Goal: Find specific page/section: Find specific page/section

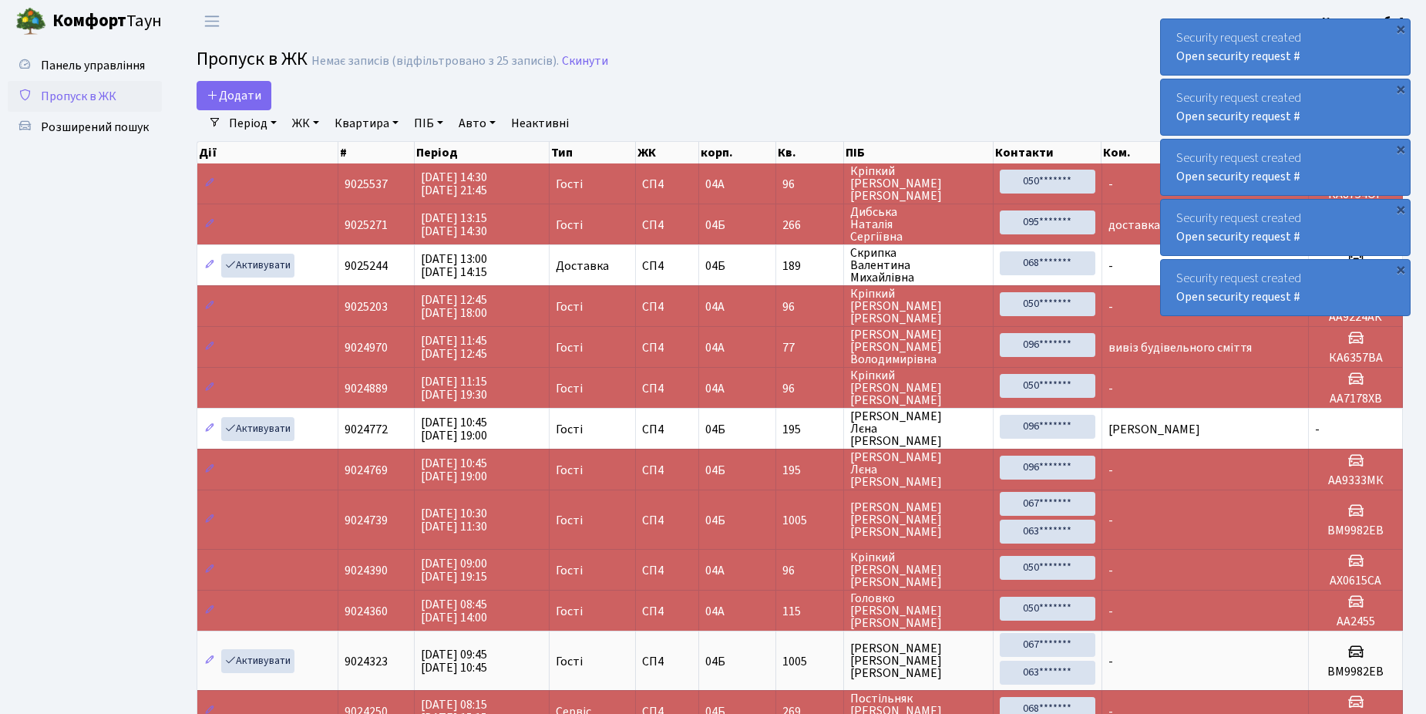
select select "25"
click at [95, 121] on span "Розширений пошук" at bounding box center [95, 127] width 108 height 17
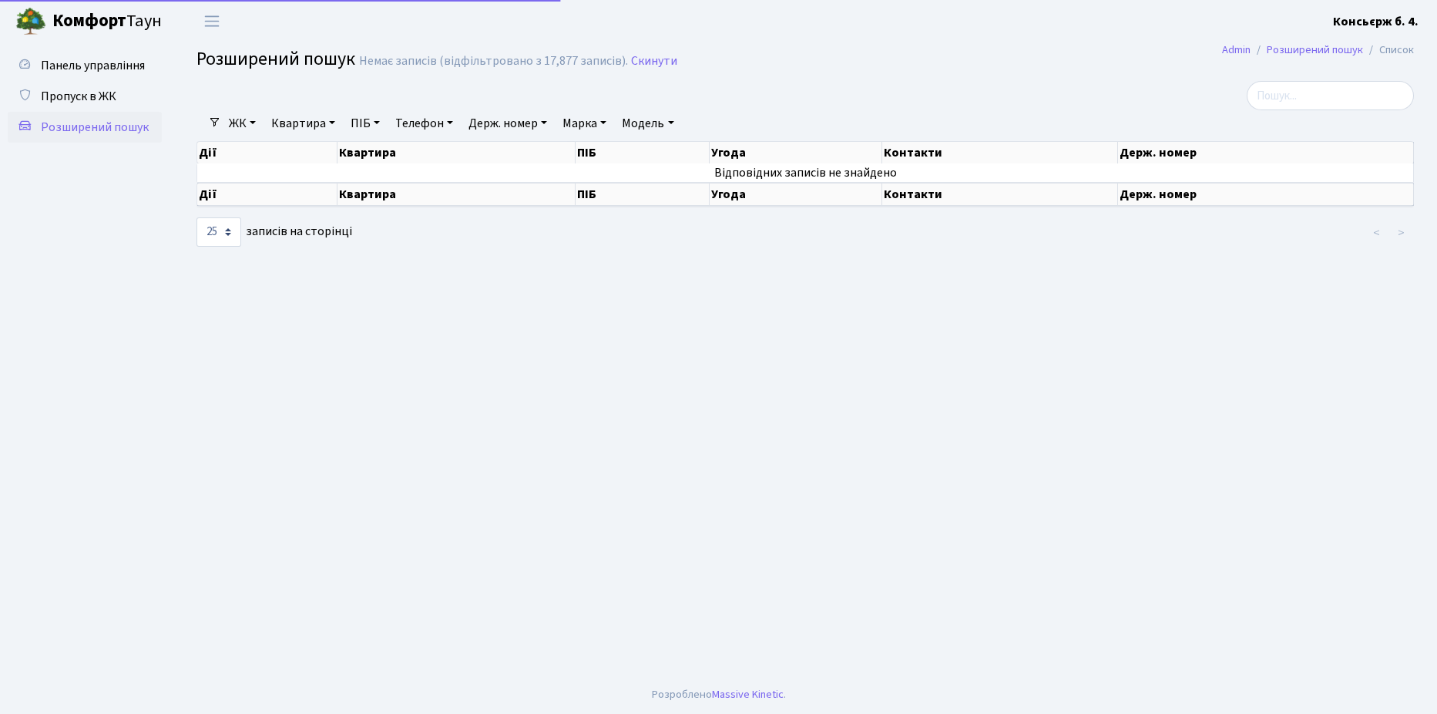
select select "25"
click at [91, 96] on span "Пропуск в ЖК" at bounding box center [79, 96] width 76 height 17
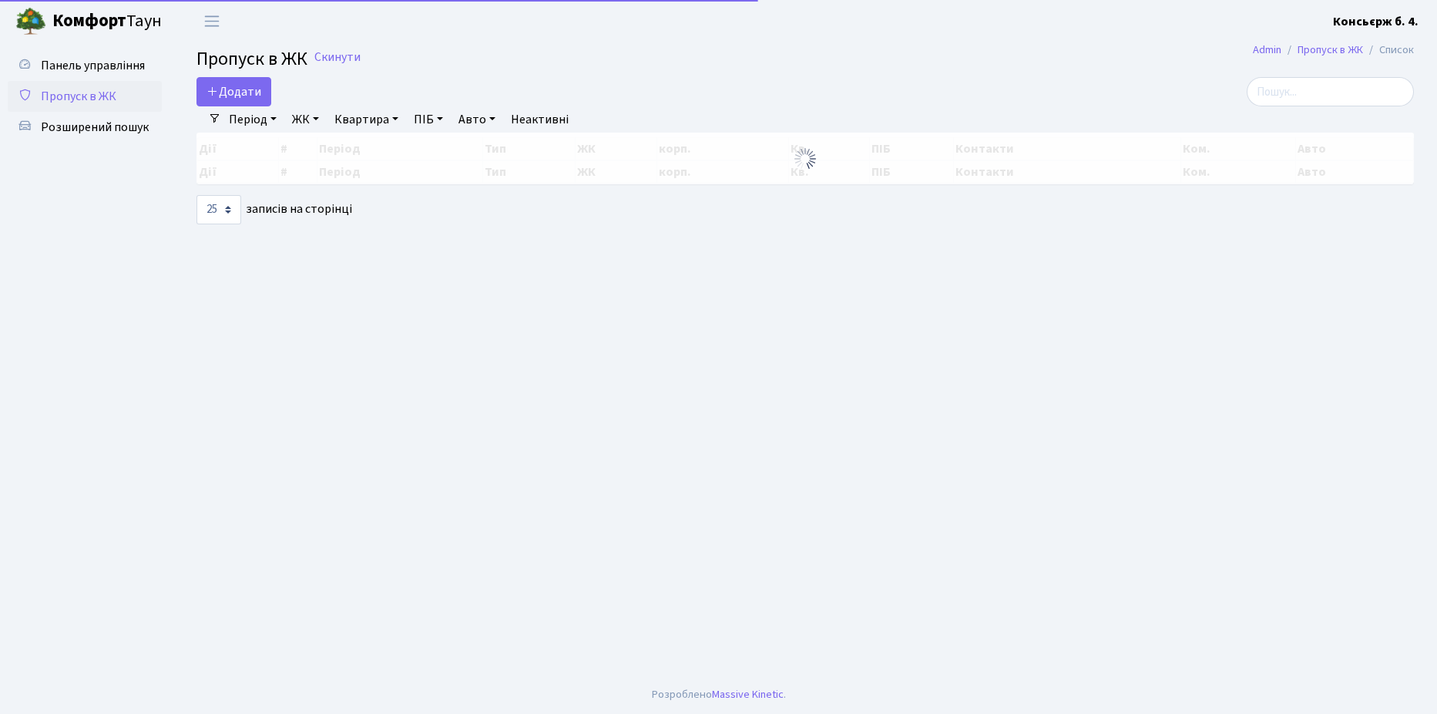
select select "25"
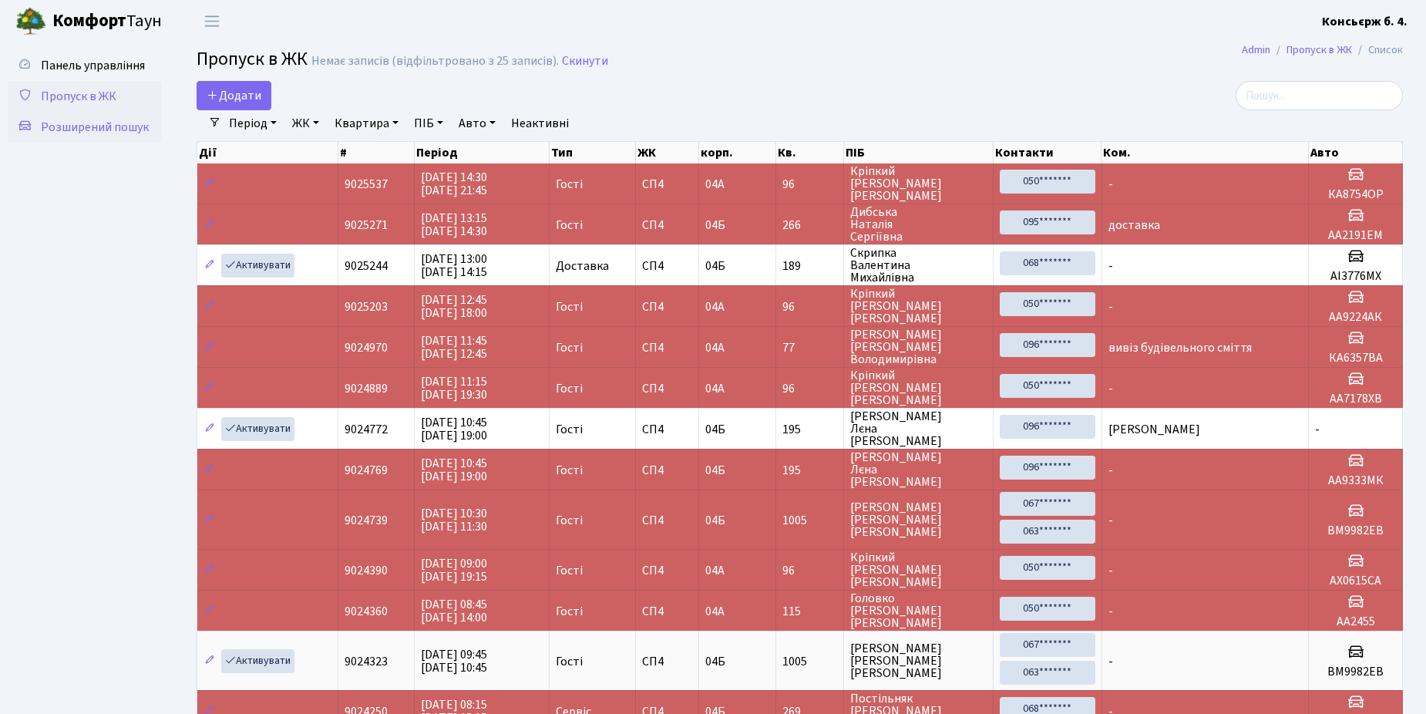
click at [70, 126] on span "Розширений пошук" at bounding box center [95, 127] width 108 height 17
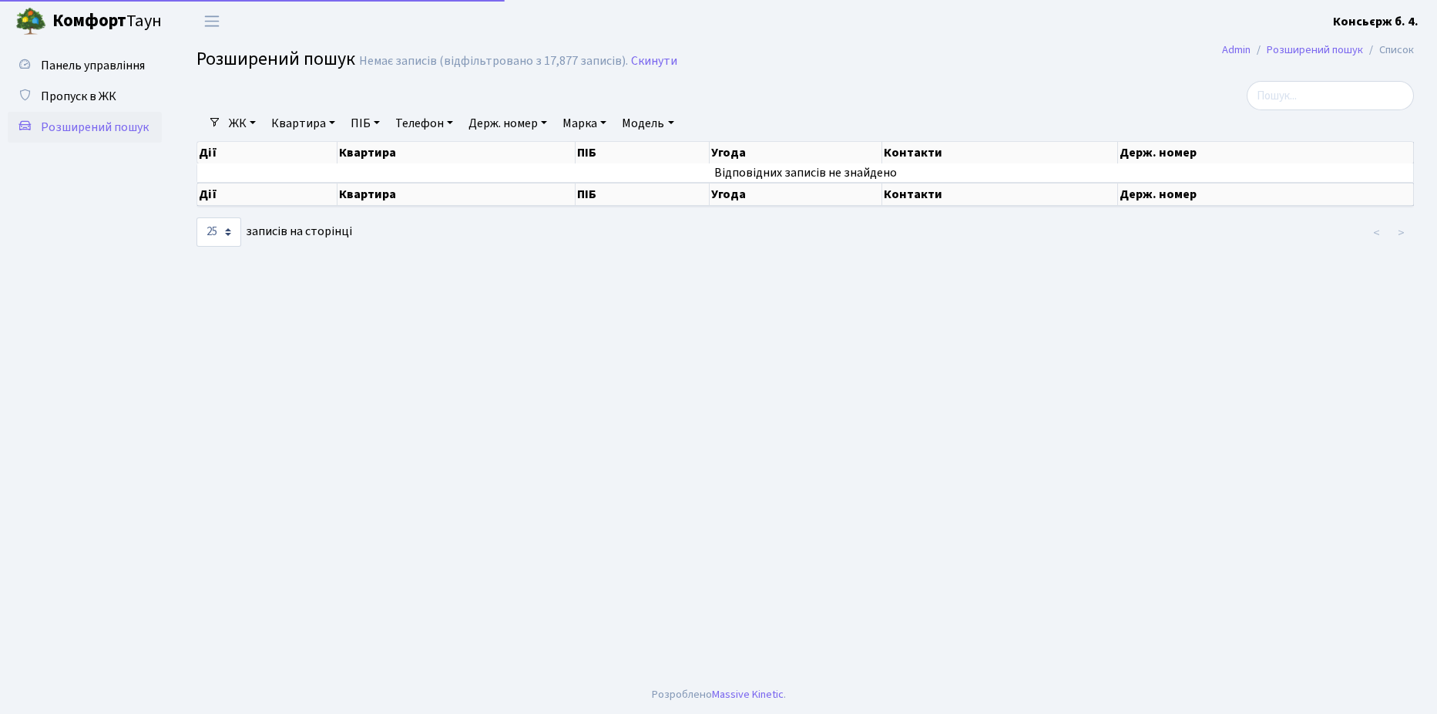
select select "25"
click at [1332, 95] on input "search" at bounding box center [1330, 95] width 167 height 29
type input "2"
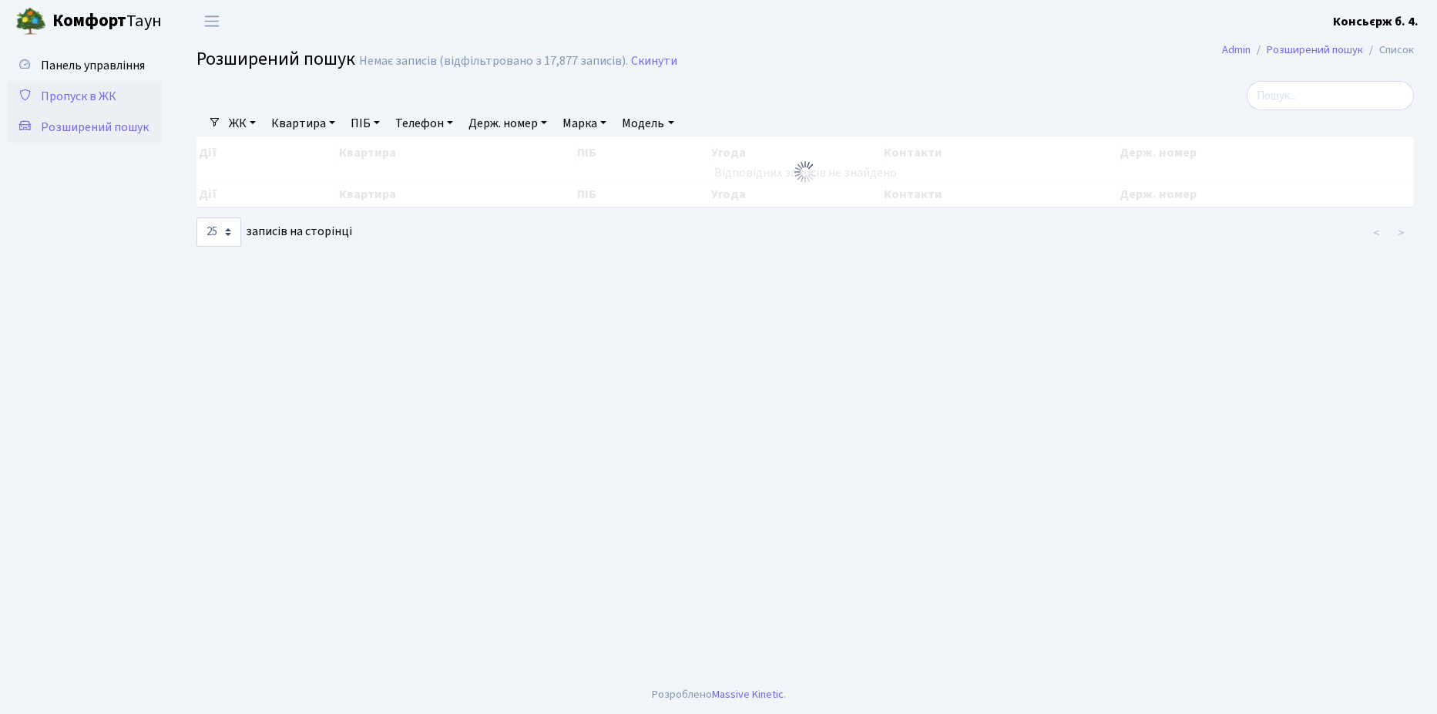
click at [92, 92] on span "Пропуск в ЖК" at bounding box center [79, 96] width 76 height 17
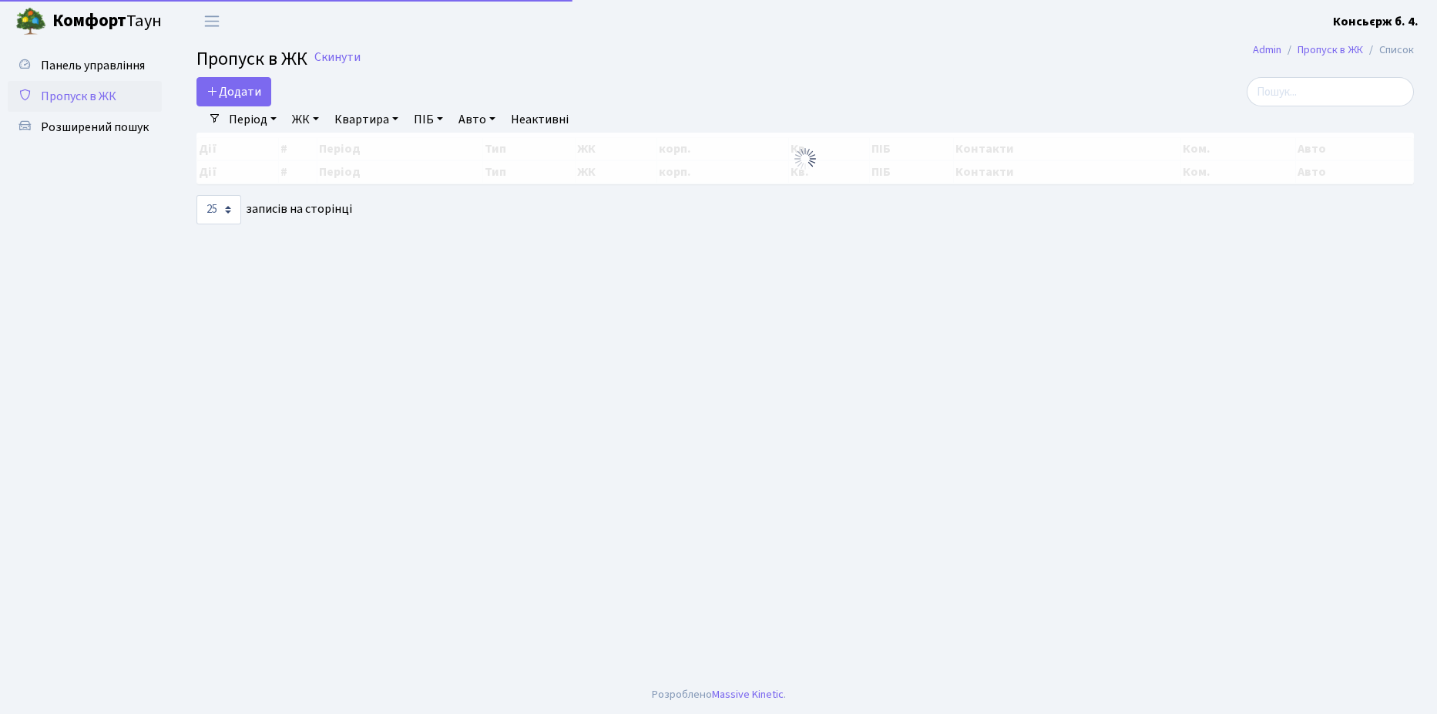
select select "25"
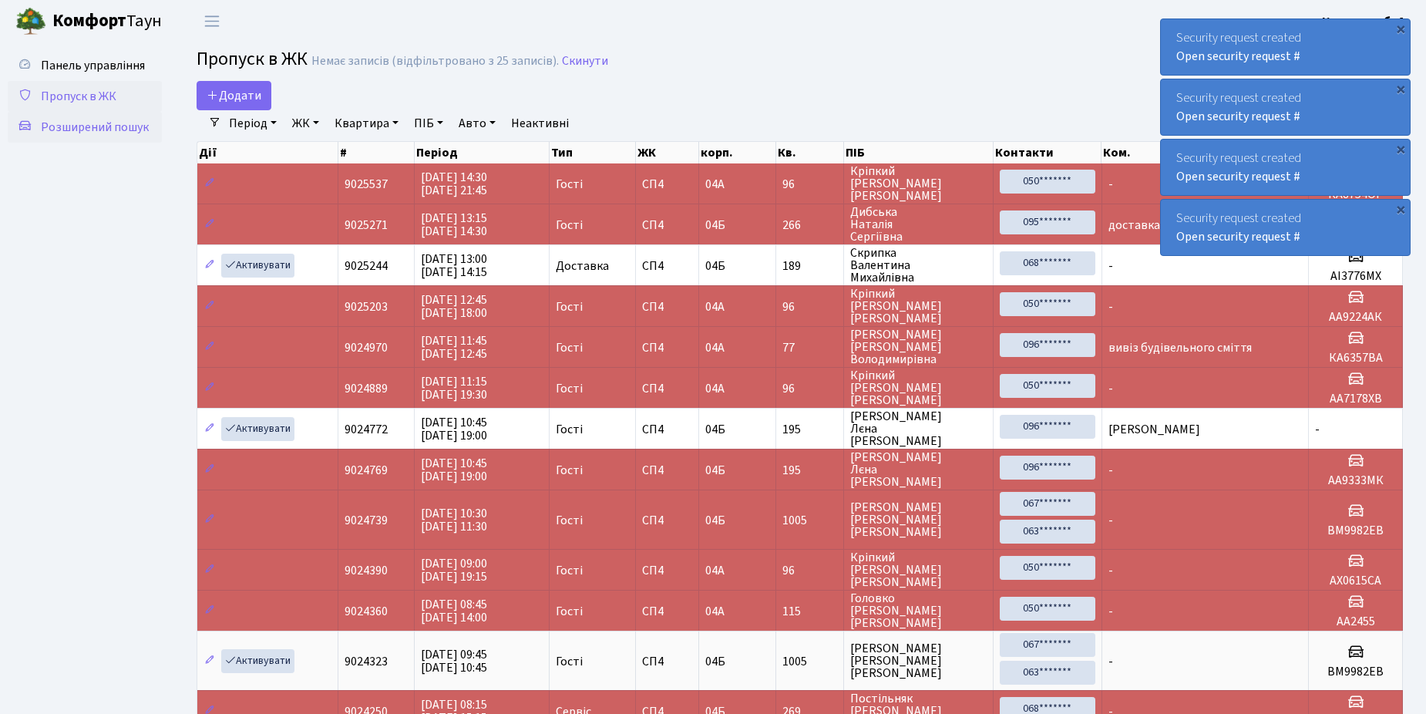
click at [98, 129] on span "Розширений пошук" at bounding box center [95, 127] width 108 height 17
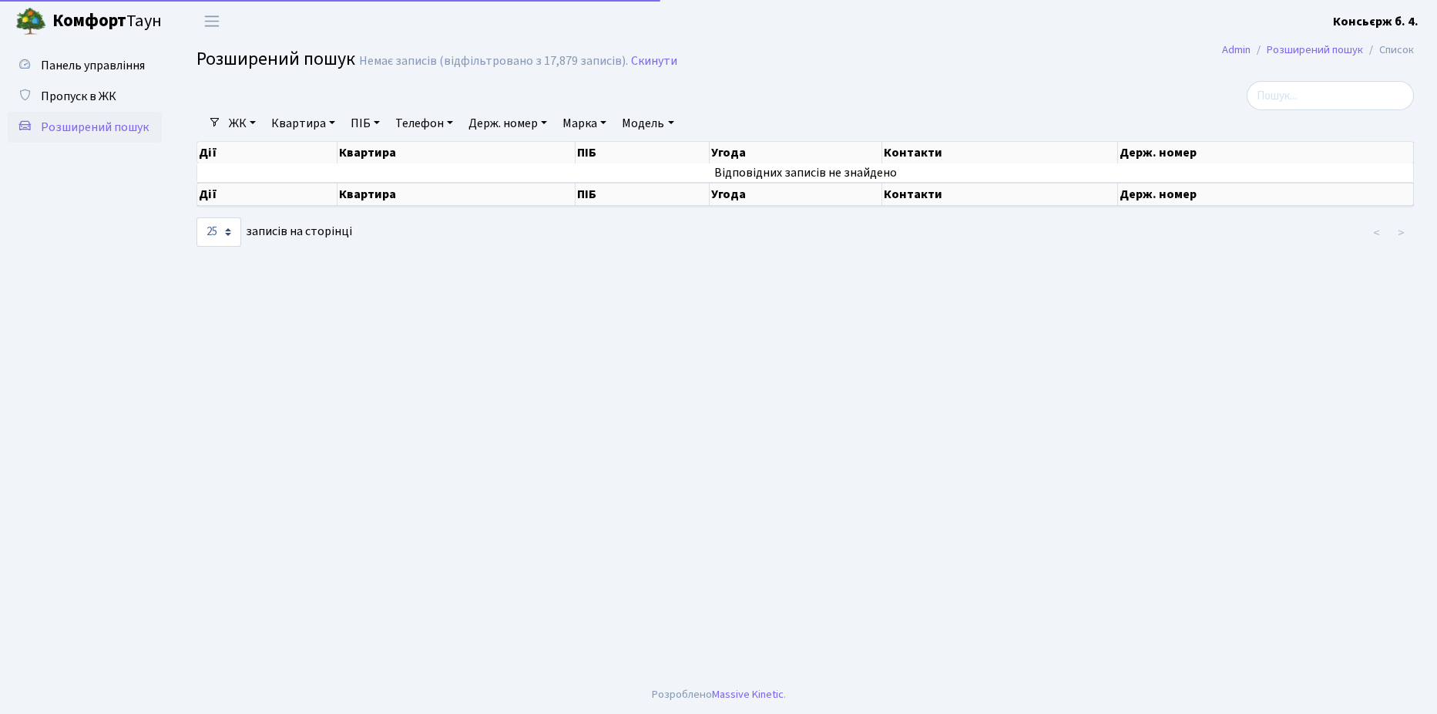
select select "25"
click at [1321, 95] on input "search" at bounding box center [1330, 95] width 167 height 29
type input "7364"
click at [92, 94] on span "Пропуск в ЖК" at bounding box center [79, 96] width 76 height 17
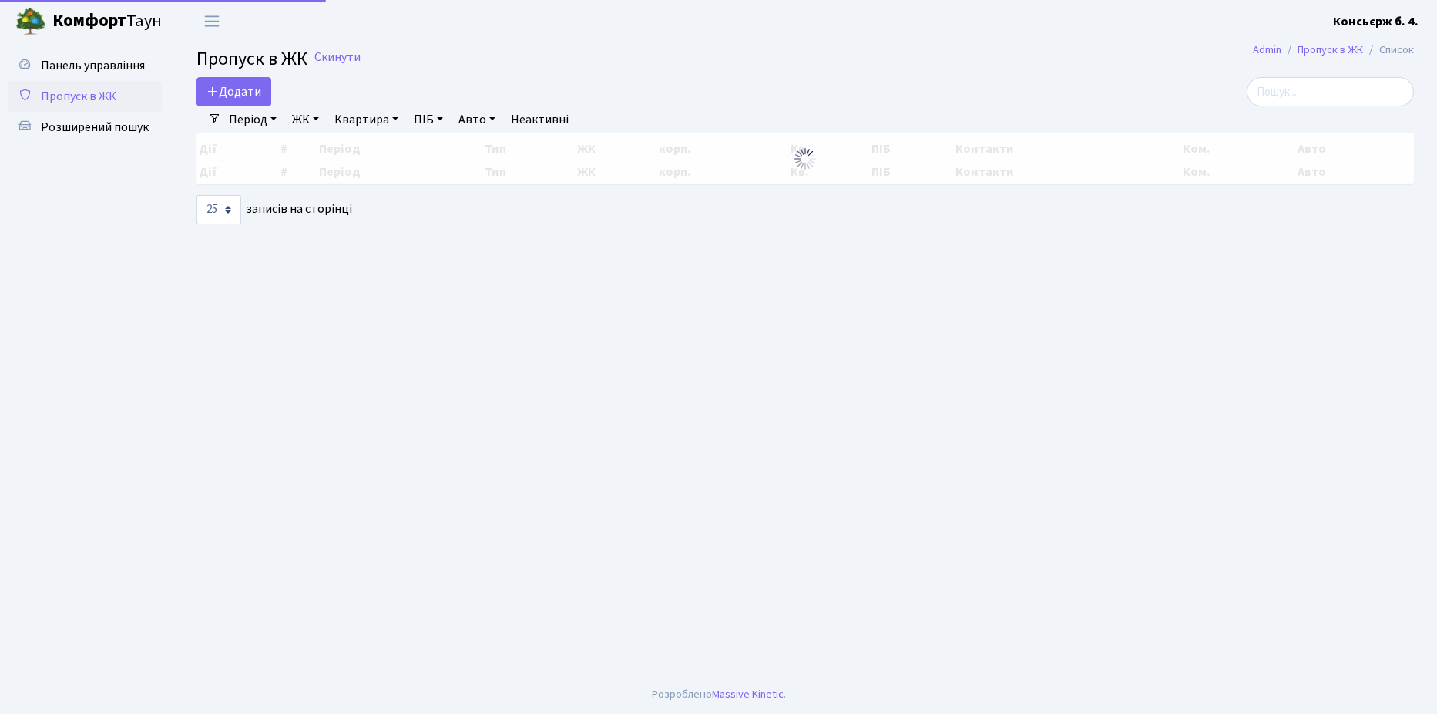
select select "25"
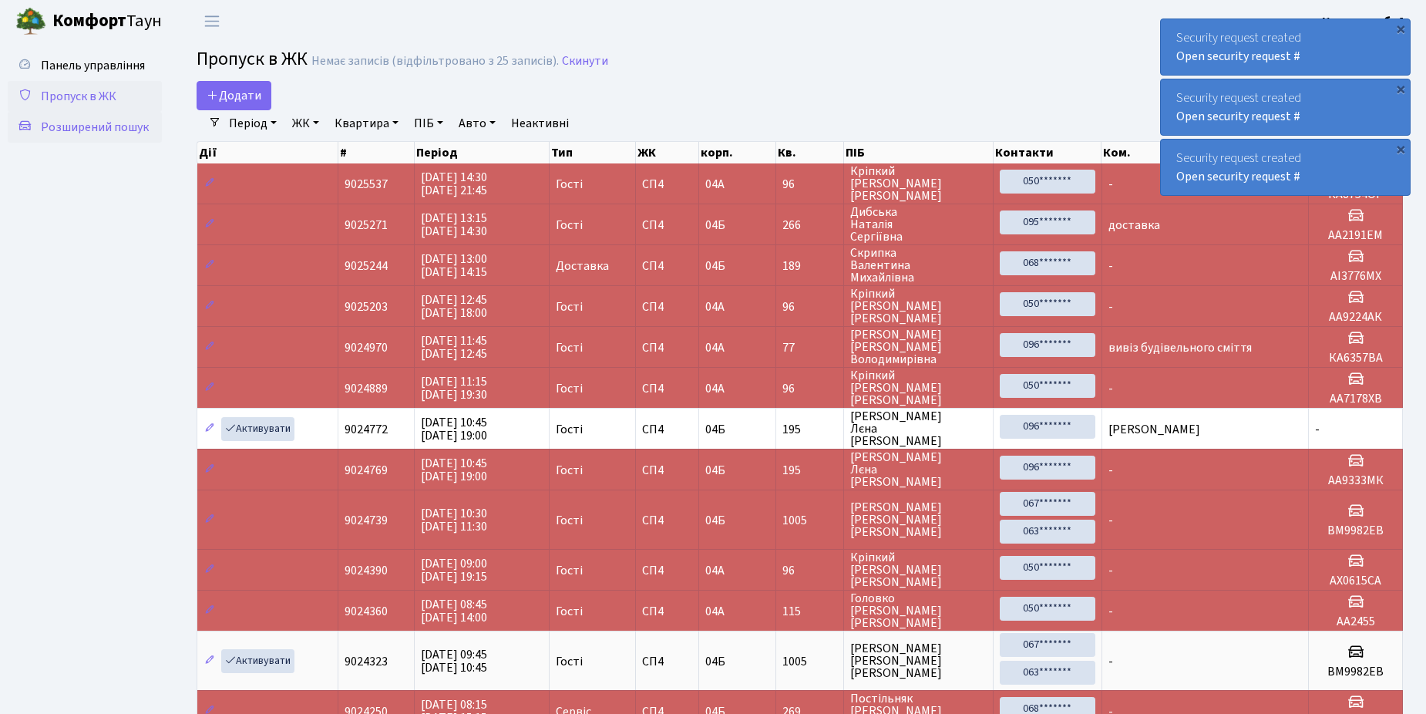
click at [97, 122] on span "Розширений пошук" at bounding box center [95, 127] width 108 height 17
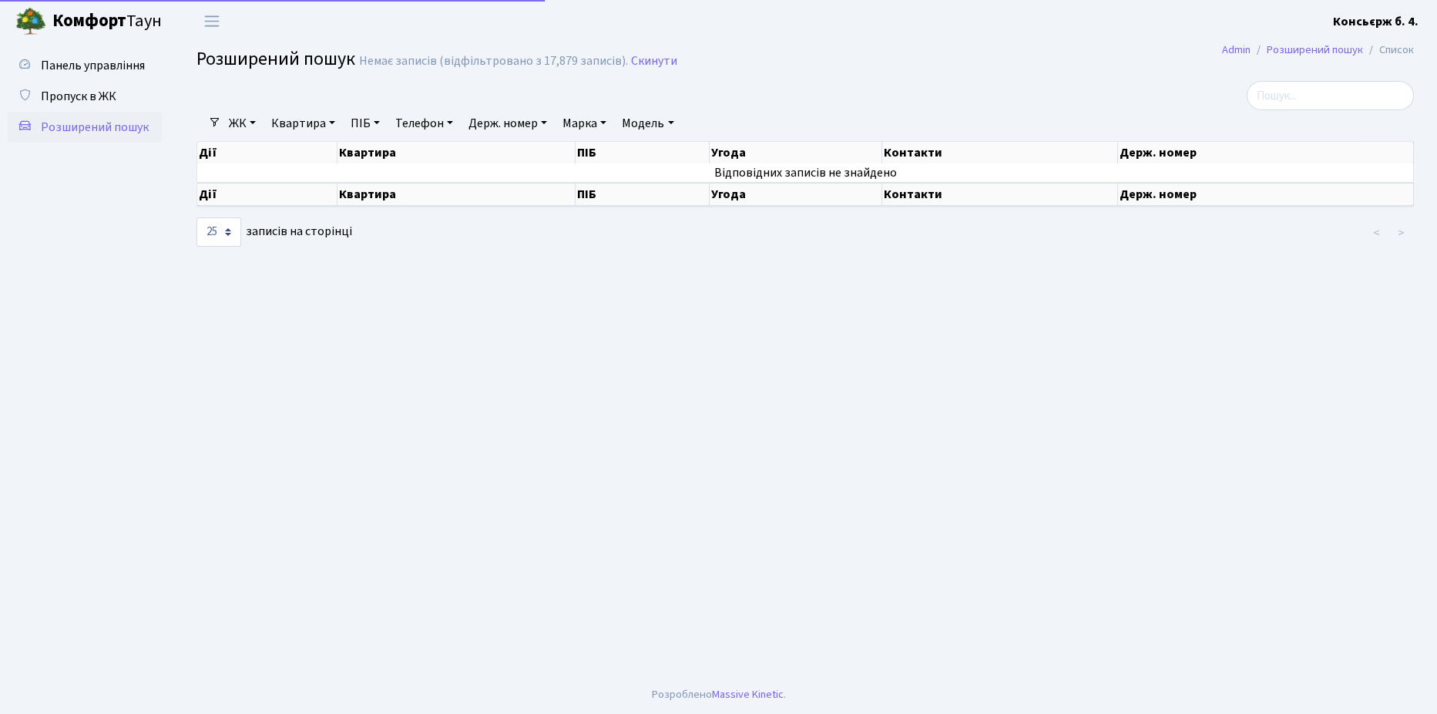
select select "25"
click at [84, 97] on span "Пропуск в ЖК" at bounding box center [79, 96] width 76 height 17
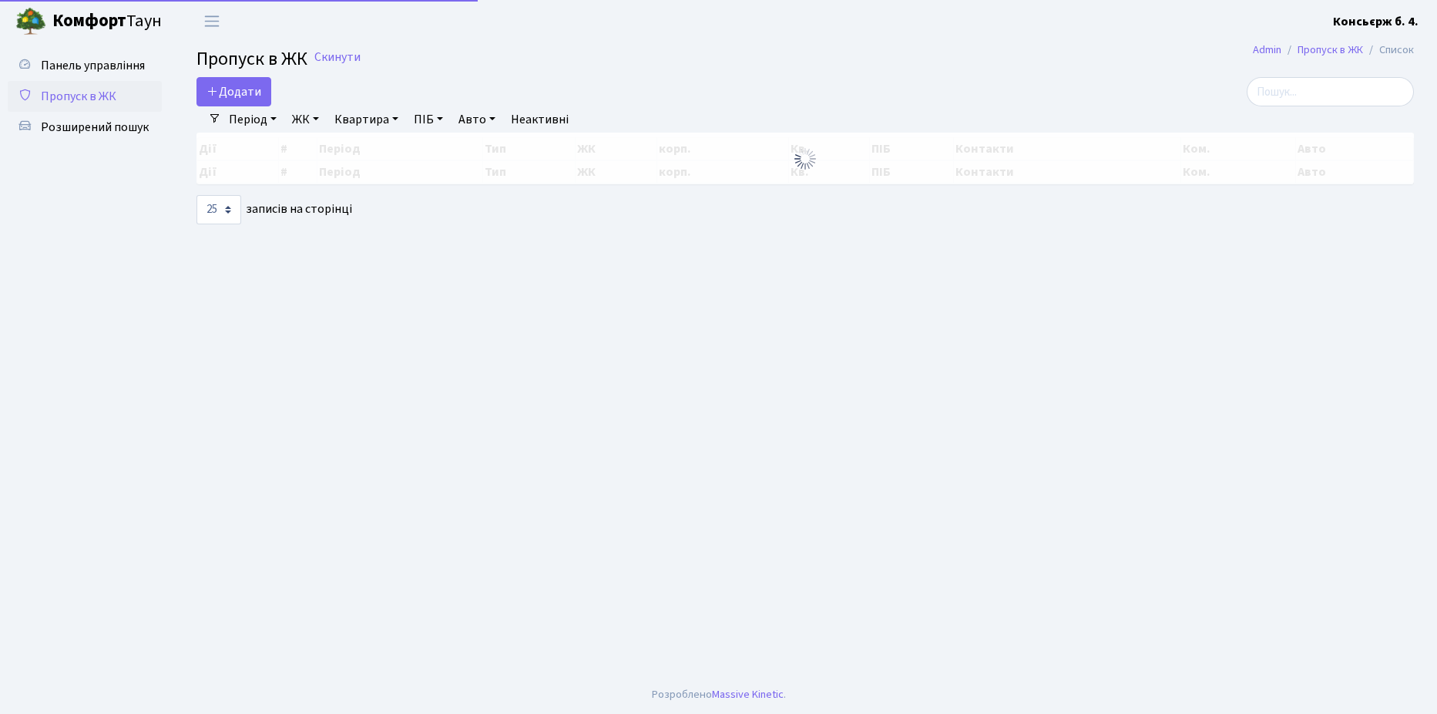
select select "25"
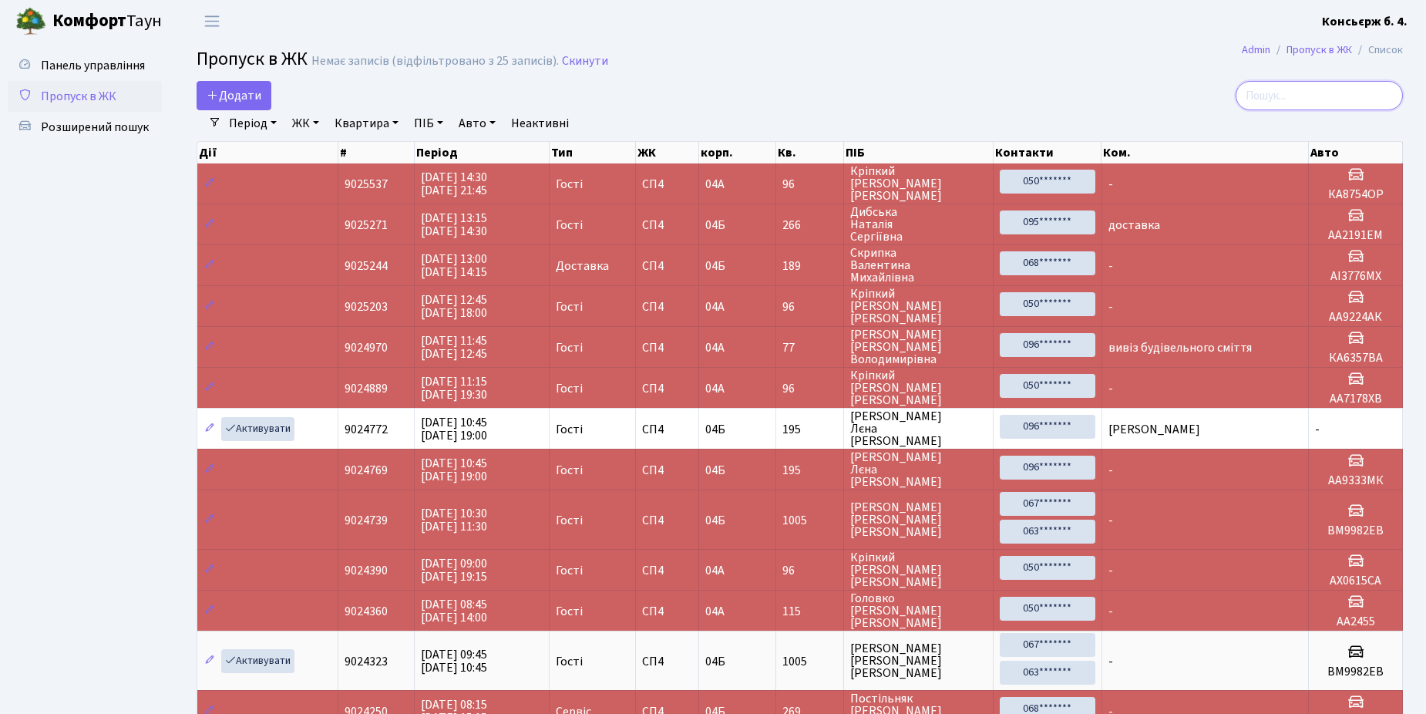
click at [1277, 94] on input "search" at bounding box center [1318, 95] width 167 height 29
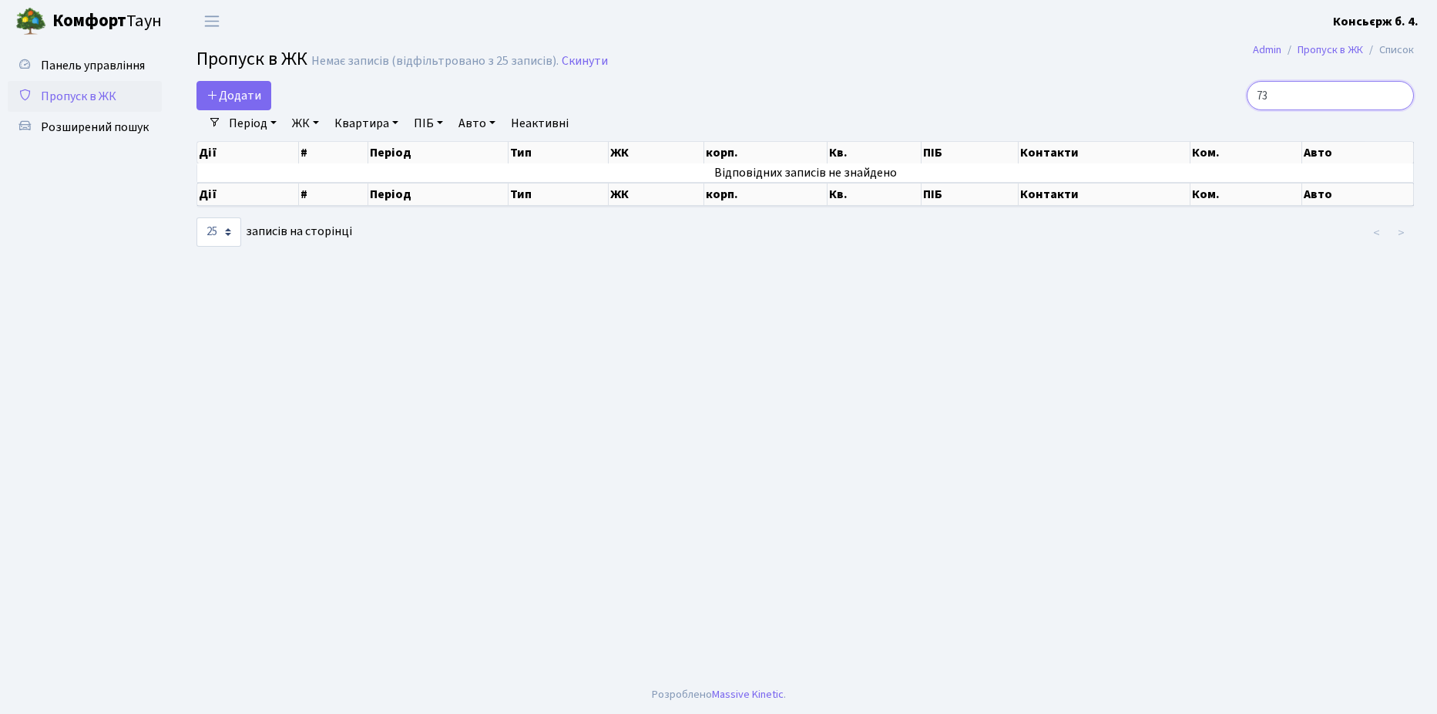
type input "7"
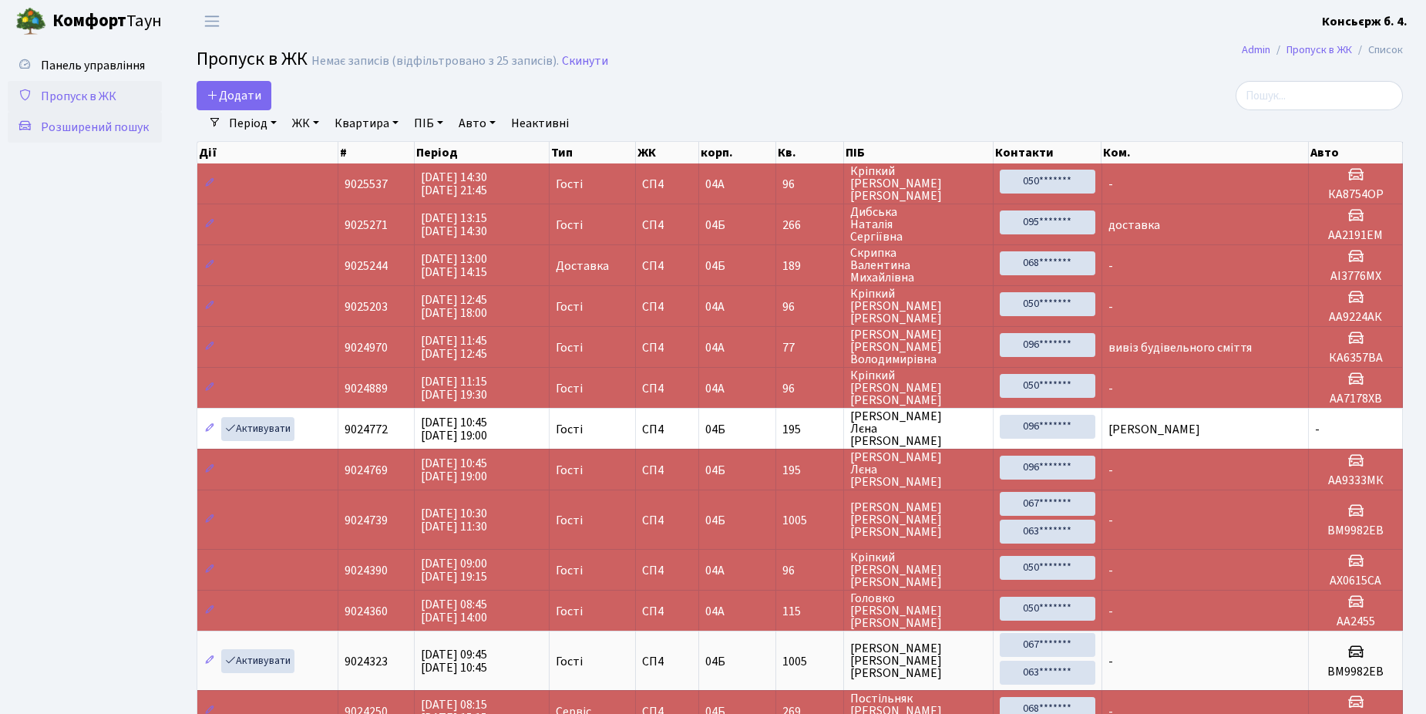
click at [97, 123] on span "Розширений пошук" at bounding box center [95, 127] width 108 height 17
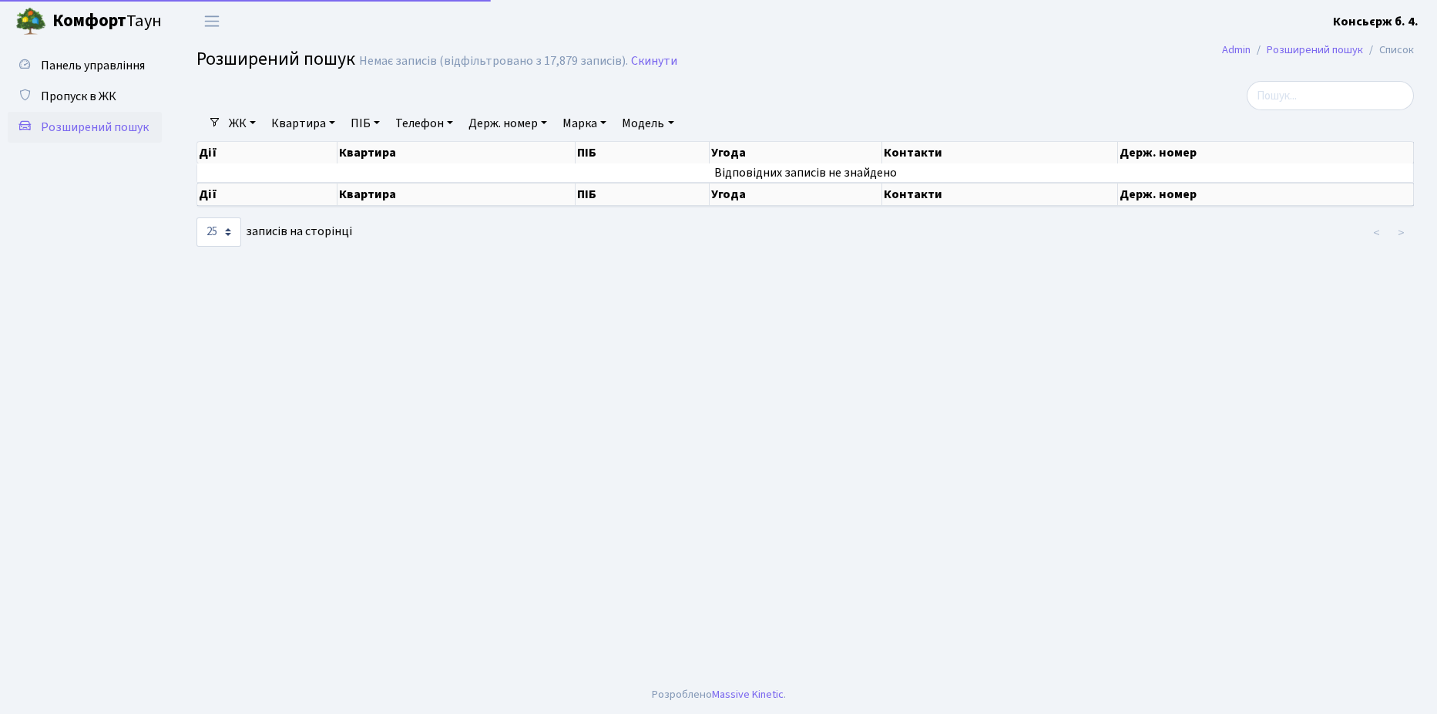
select select "25"
click at [1303, 94] on input "search" at bounding box center [1330, 95] width 167 height 29
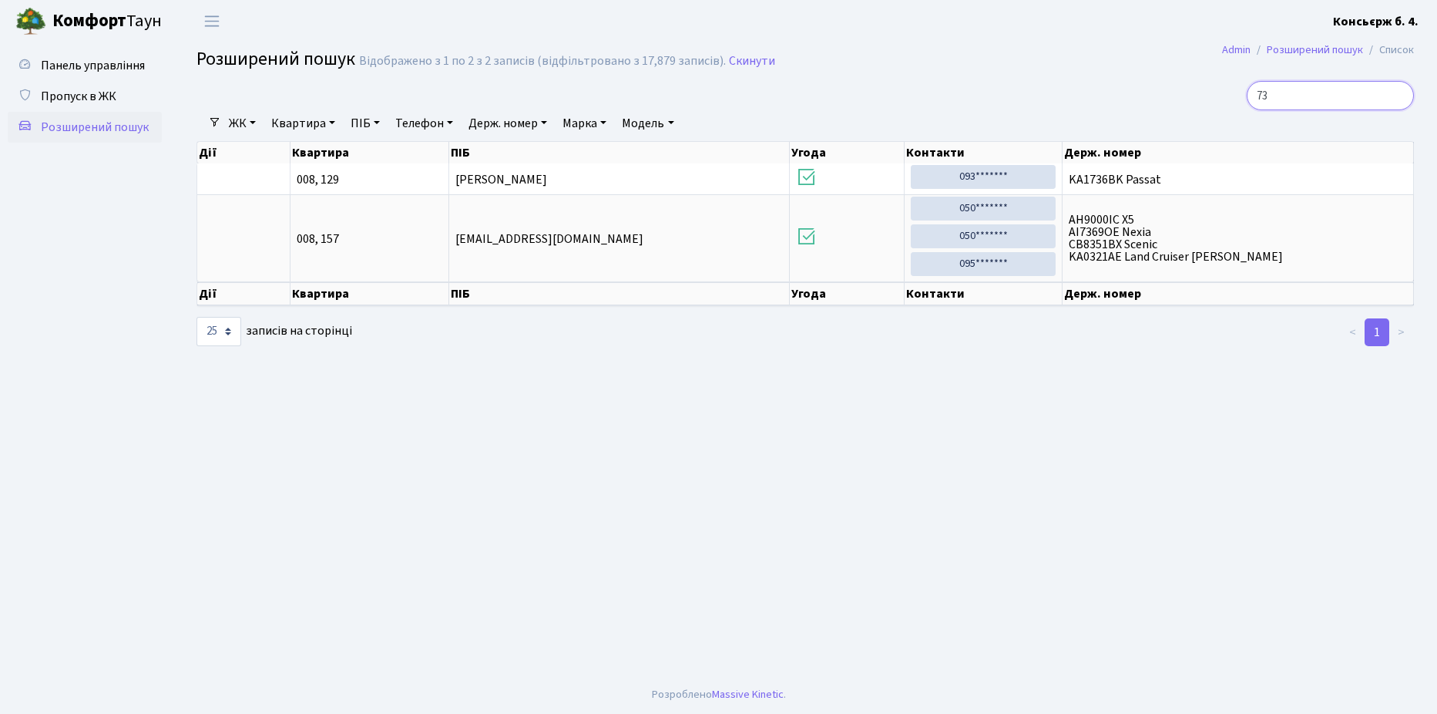
type input "7"
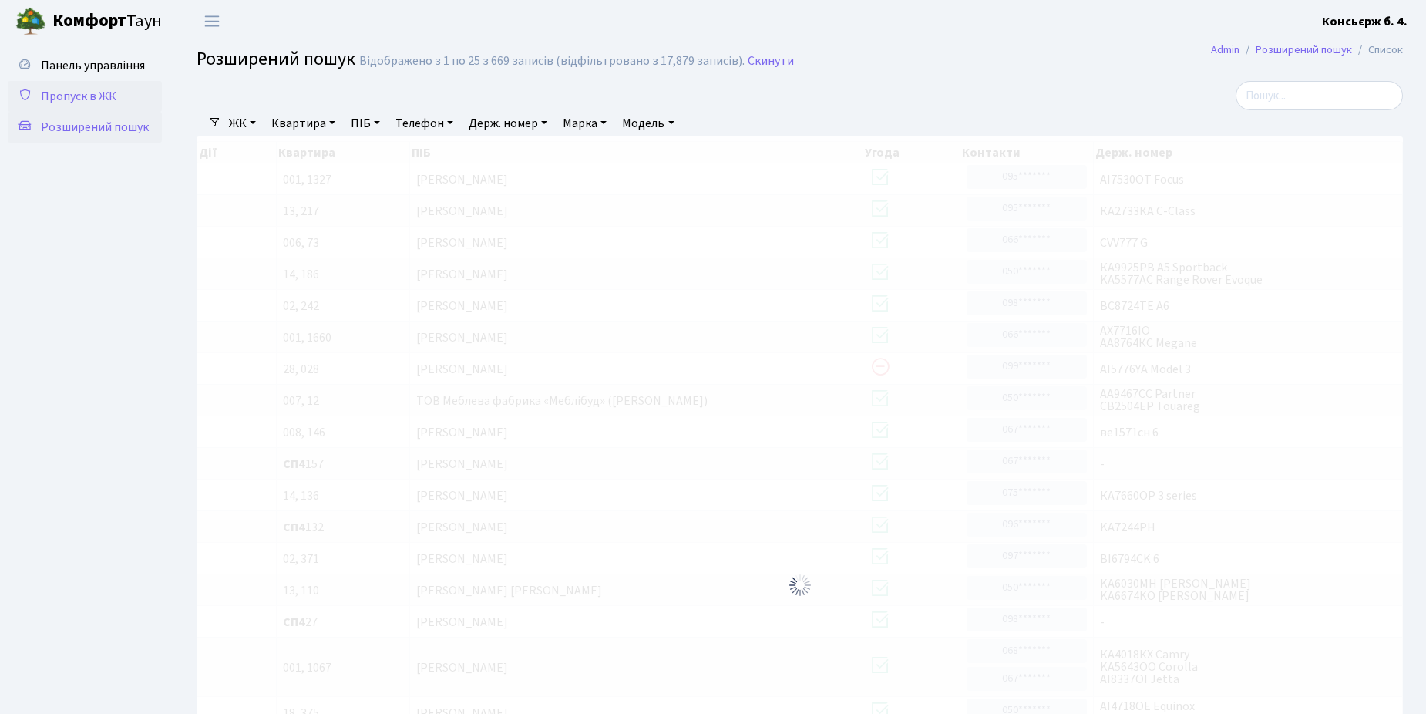
click at [71, 96] on span "Пропуск в ЖК" at bounding box center [79, 96] width 76 height 17
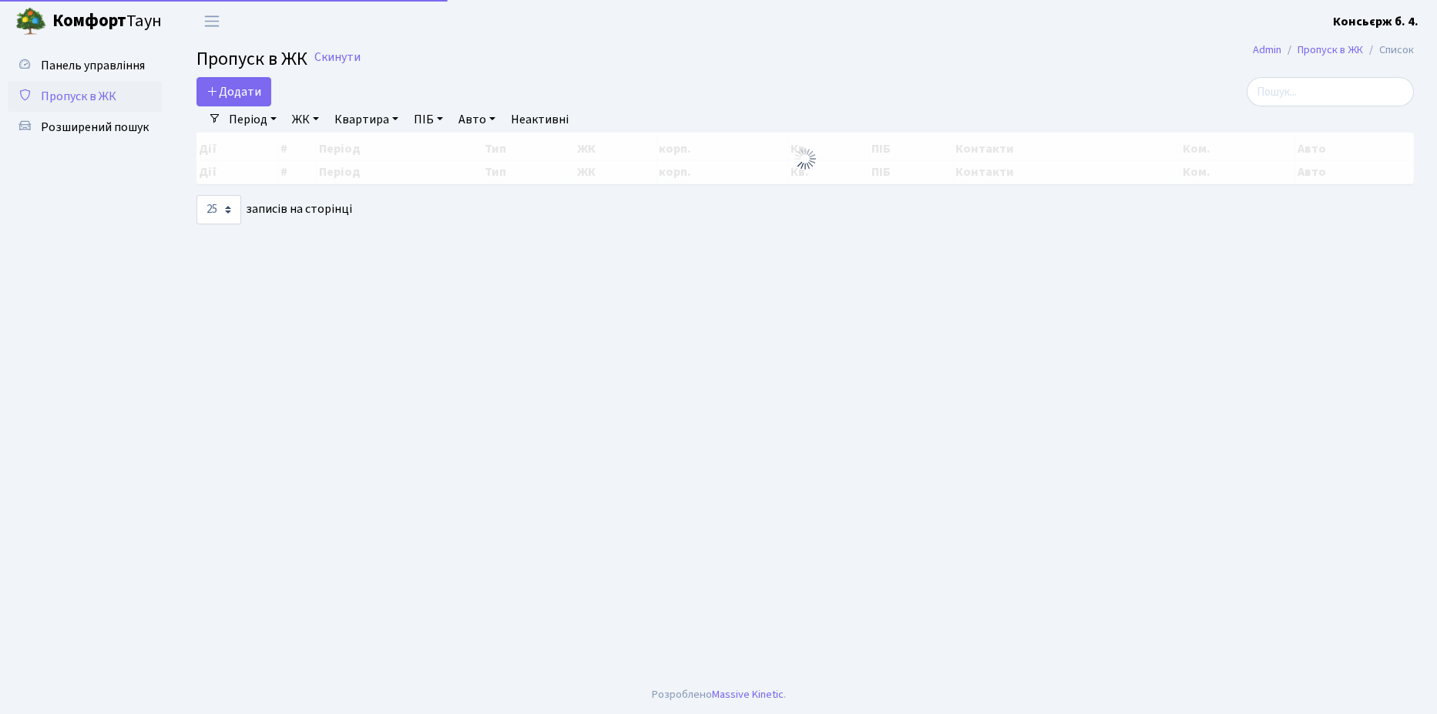
select select "25"
